Goal: Transaction & Acquisition: Book appointment/travel/reservation

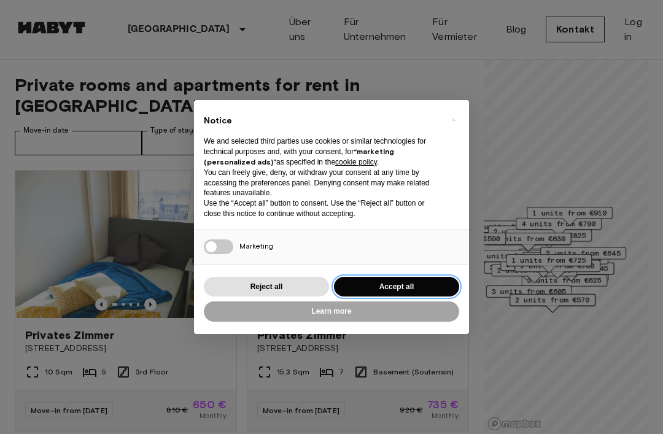
click at [422, 285] on button "Accept all" at bounding box center [396, 287] width 125 height 20
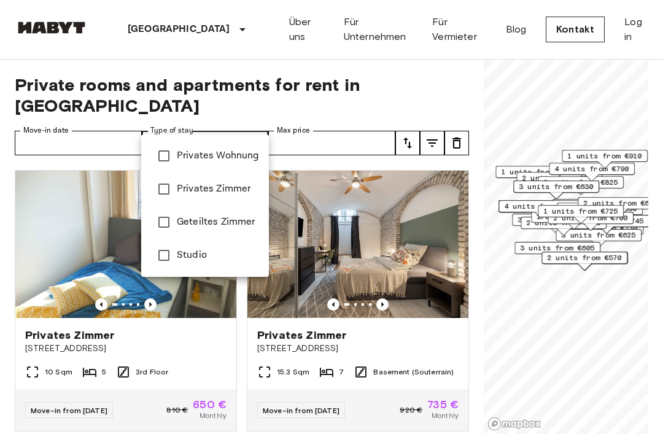
type input "**********"
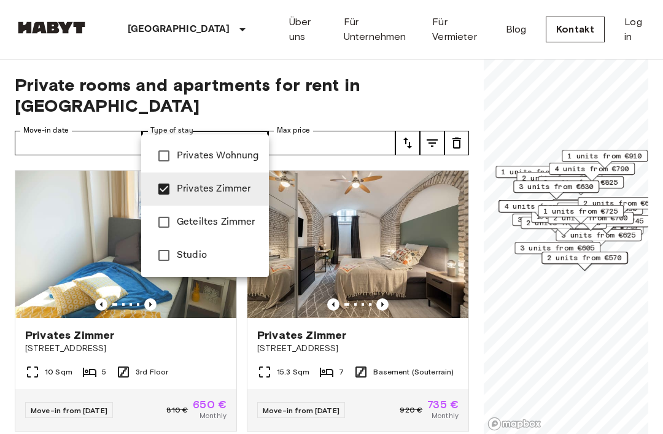
click at [25, 116] on div at bounding box center [331, 217] width 663 height 434
